Goal: Check status: Check status

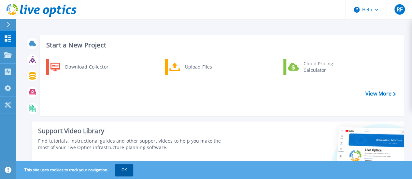
click at [127, 169] on button "OK" at bounding box center [124, 170] width 18 height 12
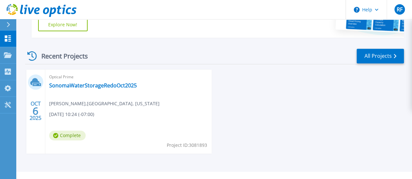
scroll to position [171, 0]
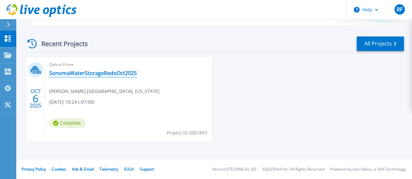
click at [105, 75] on link "SonomaWaterStorageRedoOct2025" at bounding box center [93, 73] width 88 height 7
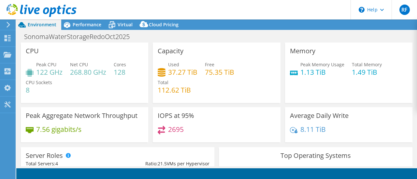
select select "USD"
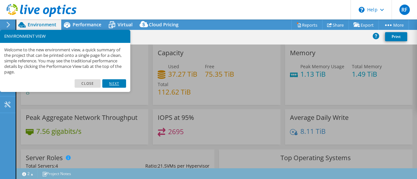
click at [115, 83] on link "Next" at bounding box center [113, 83] width 23 height 8
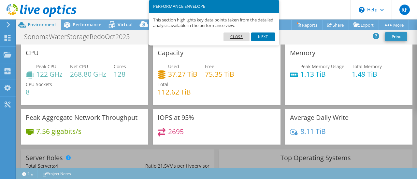
click at [239, 37] on link "Close" at bounding box center [236, 37] width 26 height 8
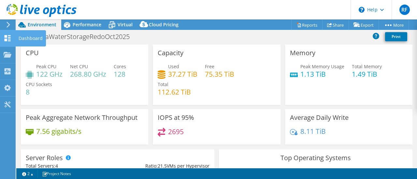
click at [8, 42] on div at bounding box center [8, 38] width 8 height 7
click at [29, 39] on div "Dashboard" at bounding box center [30, 38] width 31 height 16
